Goal: Task Accomplishment & Management: Use online tool/utility

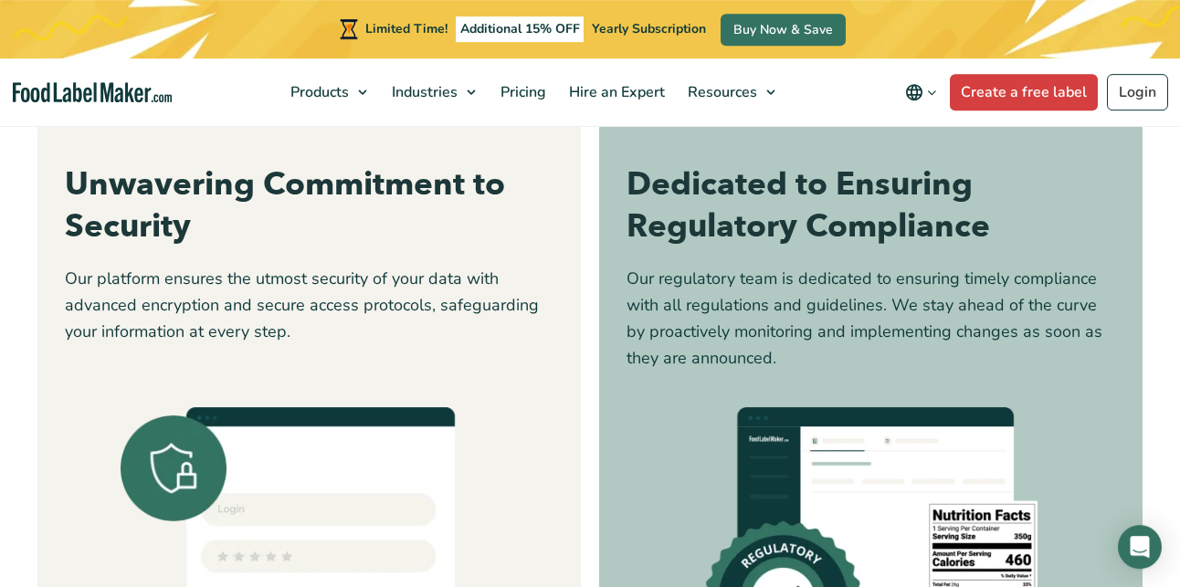
scroll to position [5310, 0]
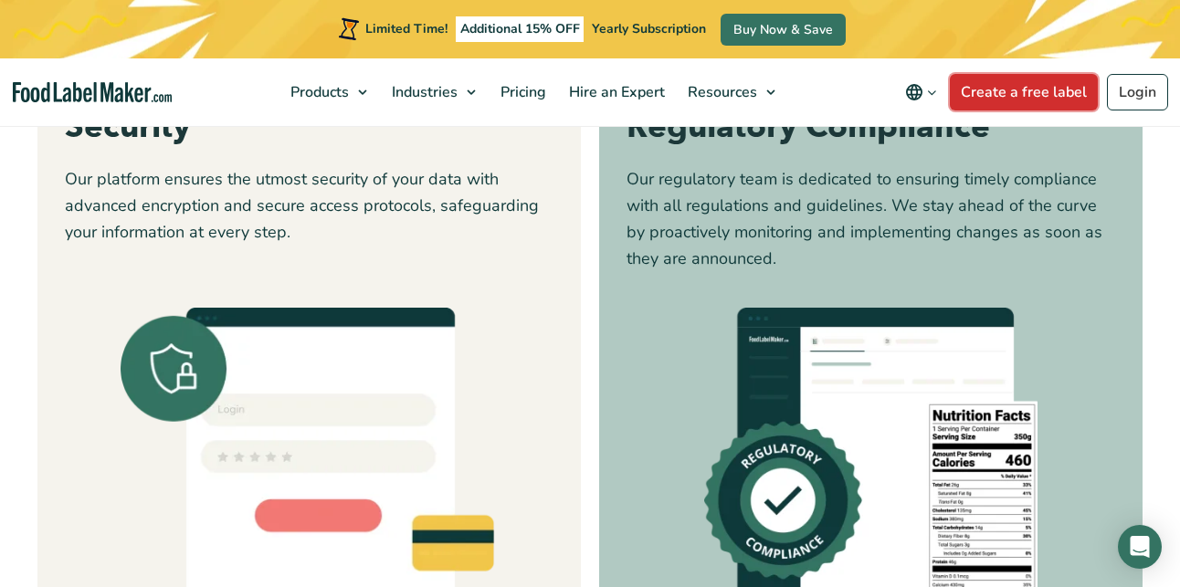
click at [1011, 84] on link "Create a free label" at bounding box center [1024, 92] width 148 height 37
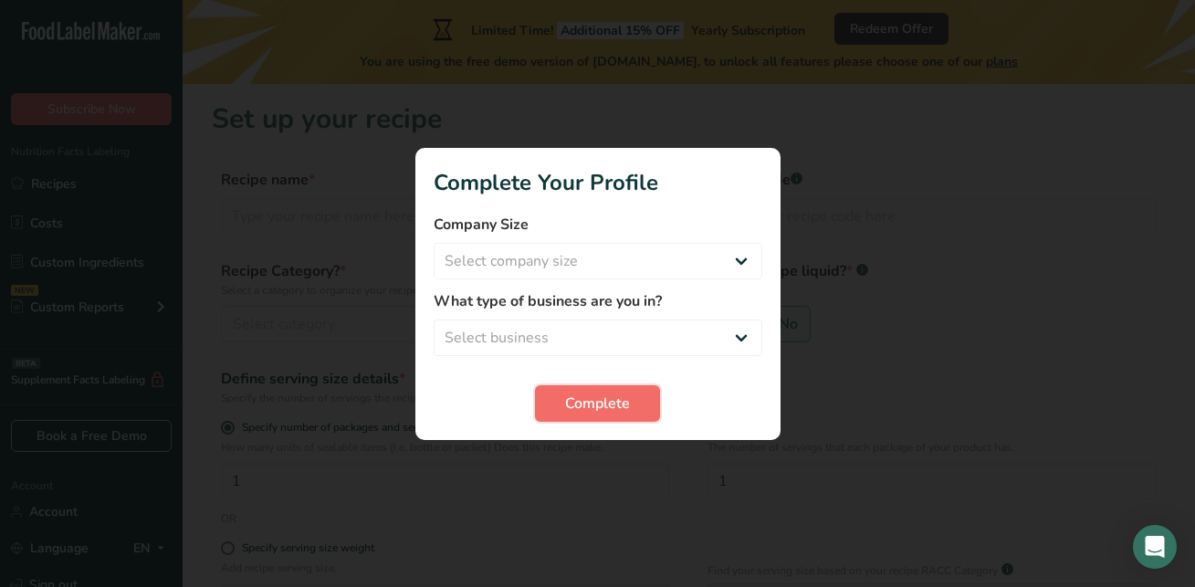
click at [625, 393] on span "Complete" at bounding box center [597, 404] width 65 height 22
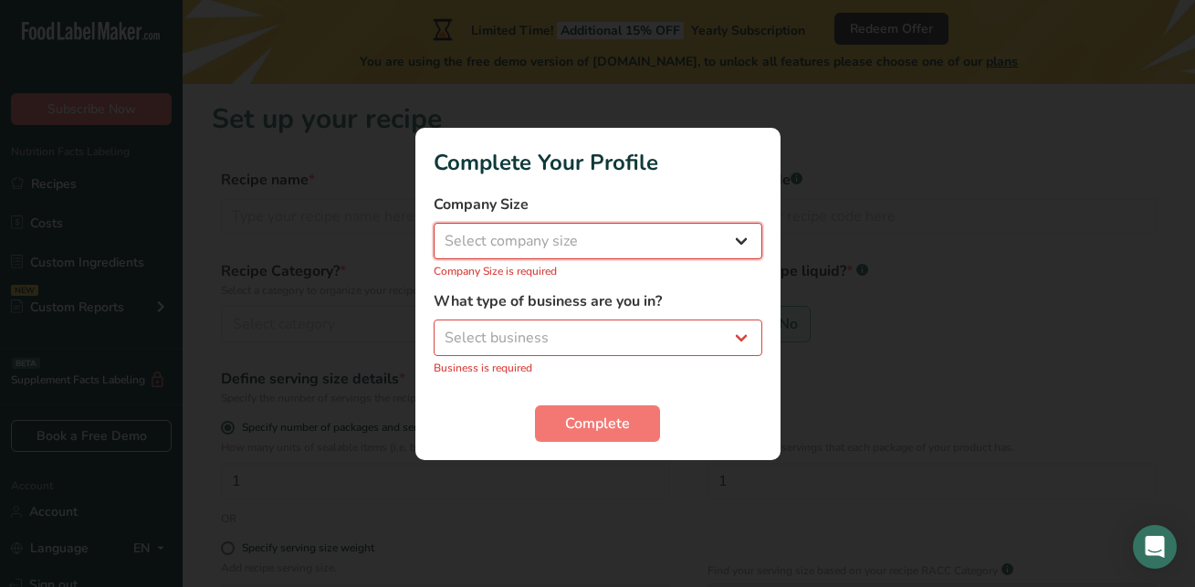
select select "1"
click option "Fewer than 10 Employees" at bounding box center [0, 0] width 0 height 0
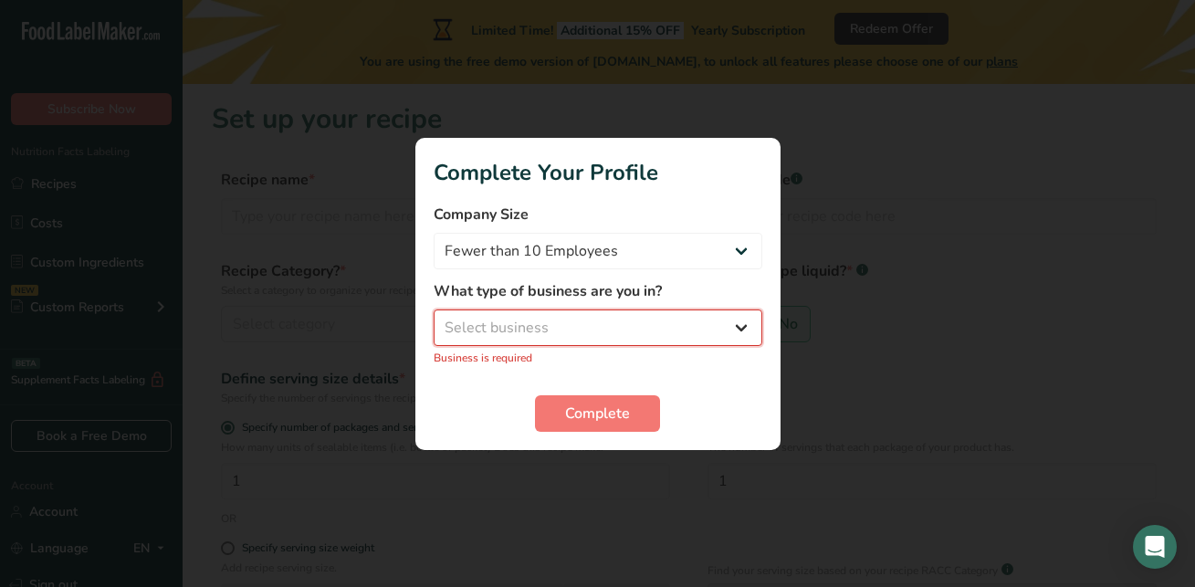
click at [434, 310] on select "Select business Packaged Food Manufacturer Restaurant & Cafe Bakery Meal Plans …" at bounding box center [598, 328] width 329 height 37
select select "1"
click option "Packaged Food Manufacturer" at bounding box center [0, 0] width 0 height 0
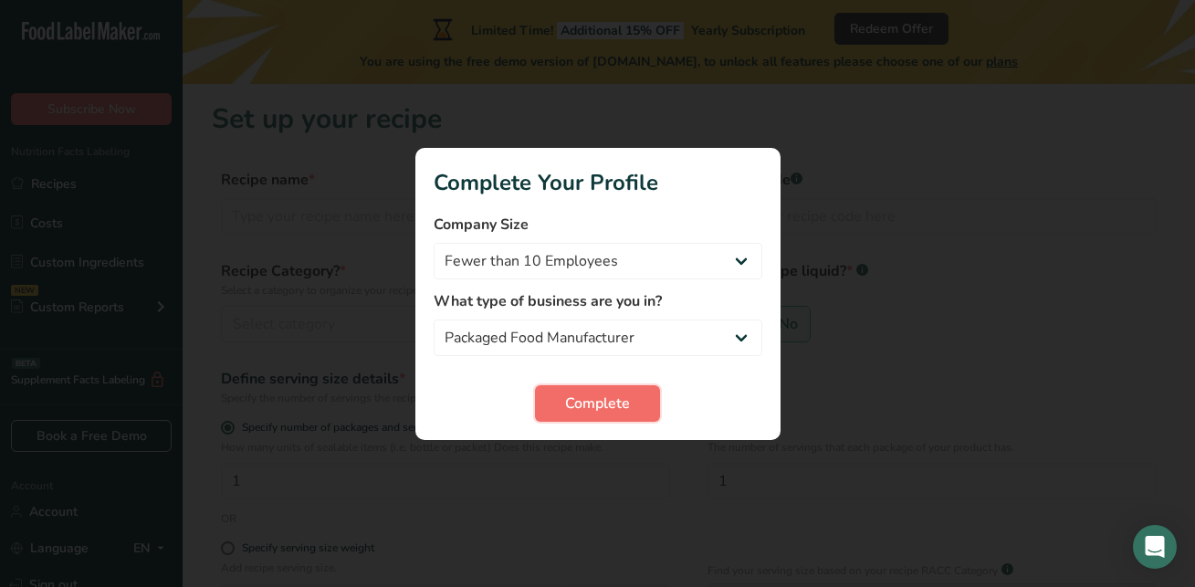
click at [608, 405] on span "Complete" at bounding box center [597, 404] width 65 height 22
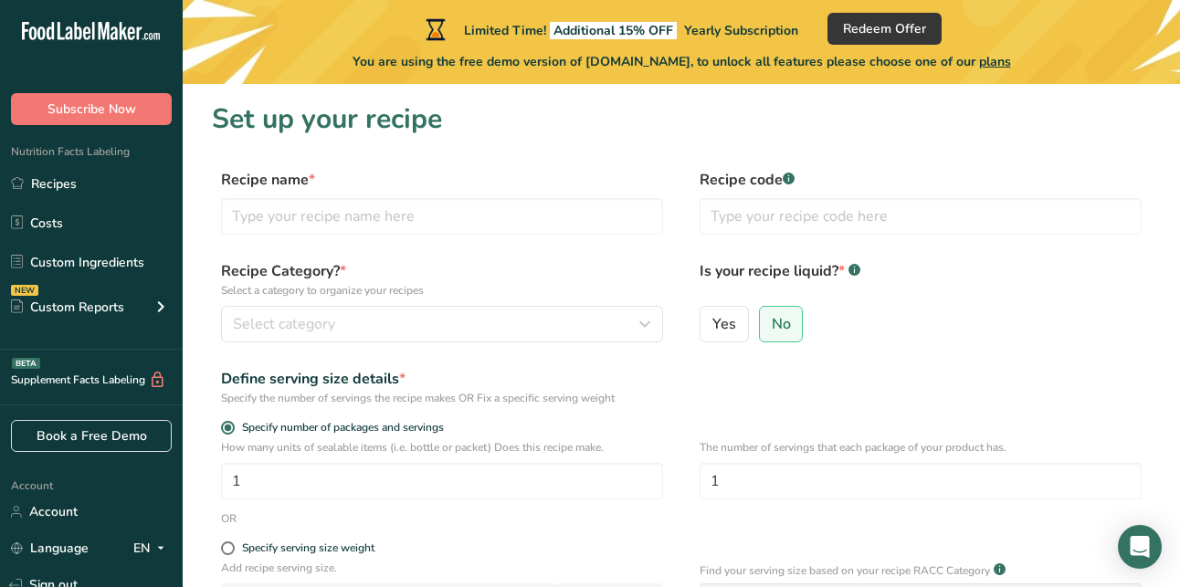
click at [136, 26] on icon ".a-20{fill:#fff;}" at bounding box center [111, 36] width 178 height 28
click at [82, 262] on link "Custom Ingredients" at bounding box center [91, 262] width 183 height 35
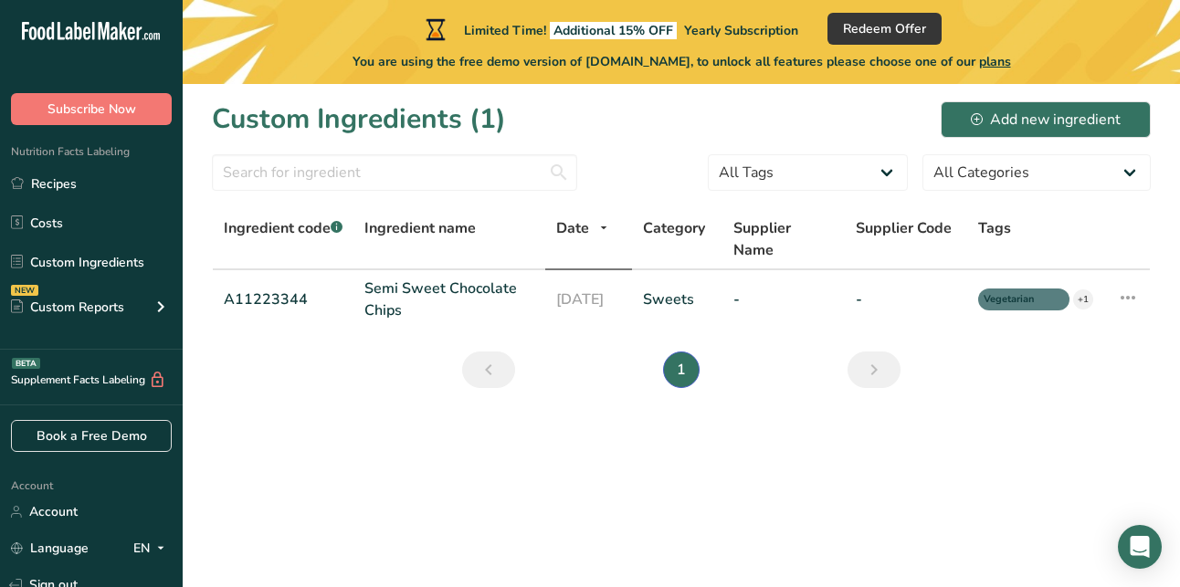
scroll to position [135, 0]
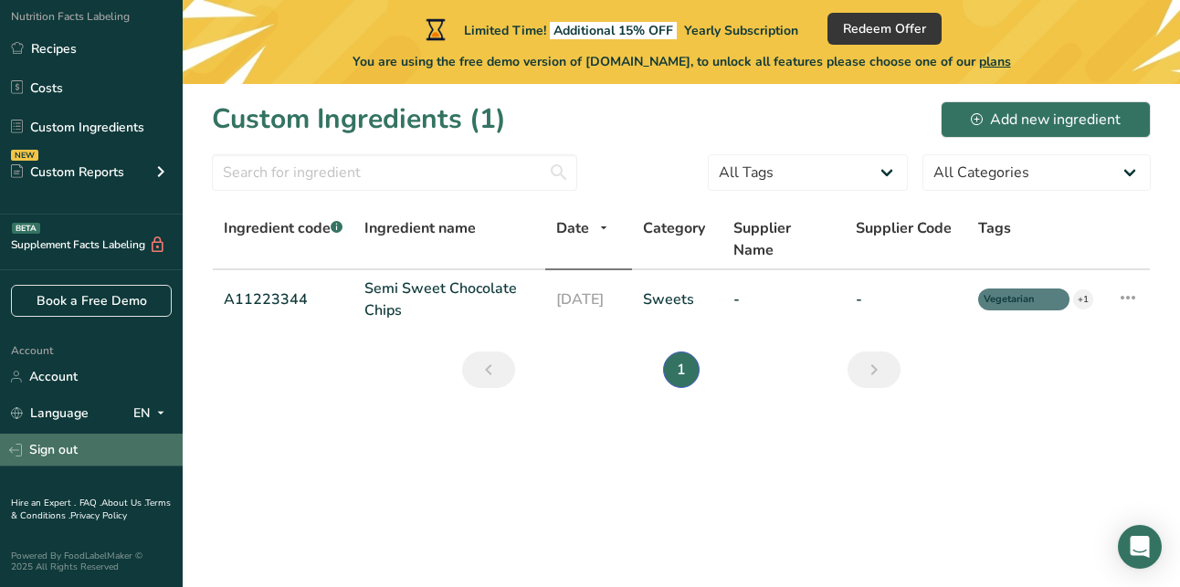
click at [83, 445] on link "Sign out" at bounding box center [91, 450] width 183 height 32
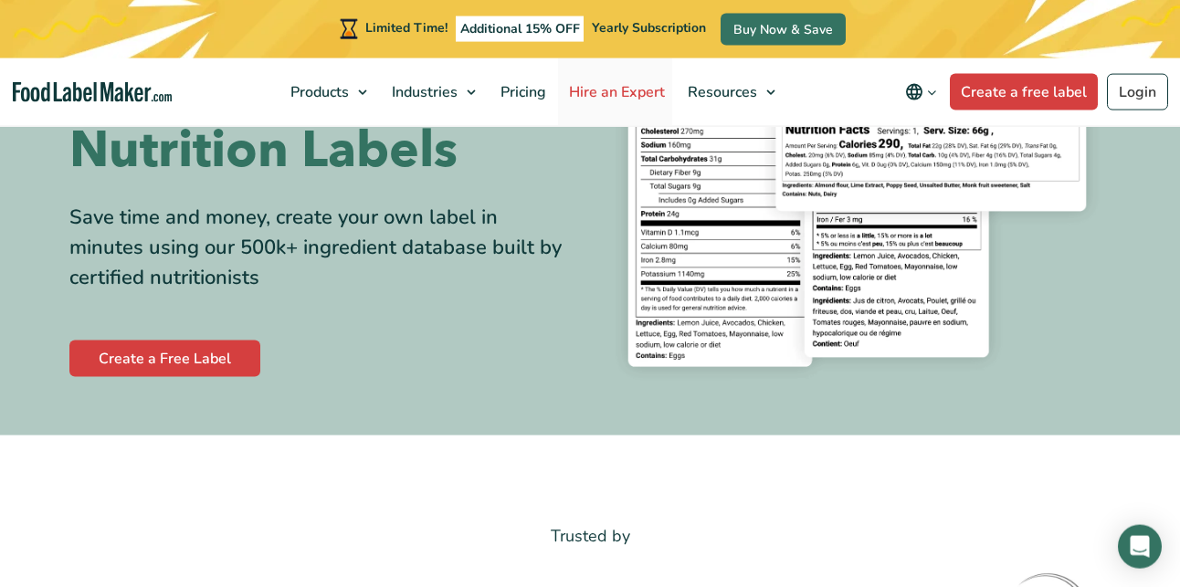
scroll to position [186, 0]
